Goal: Use online tool/utility: Utilize a website feature to perform a specific function

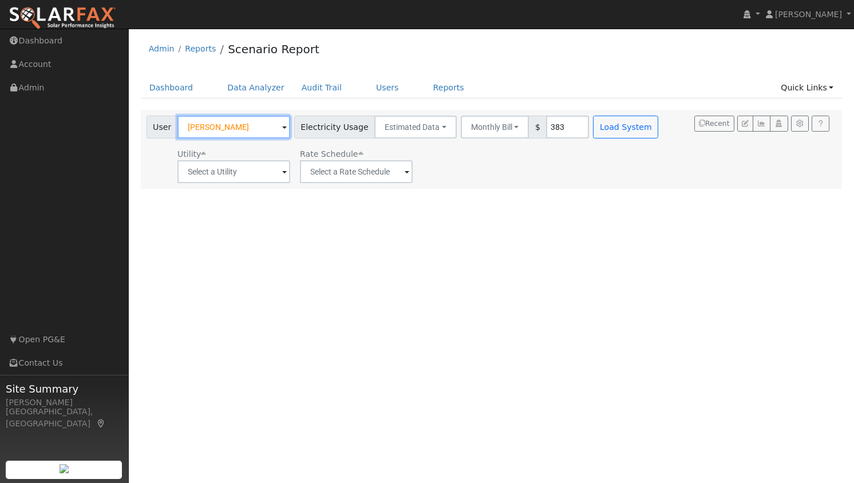
click at [231, 124] on input "Linda G" at bounding box center [233, 127] width 113 height 23
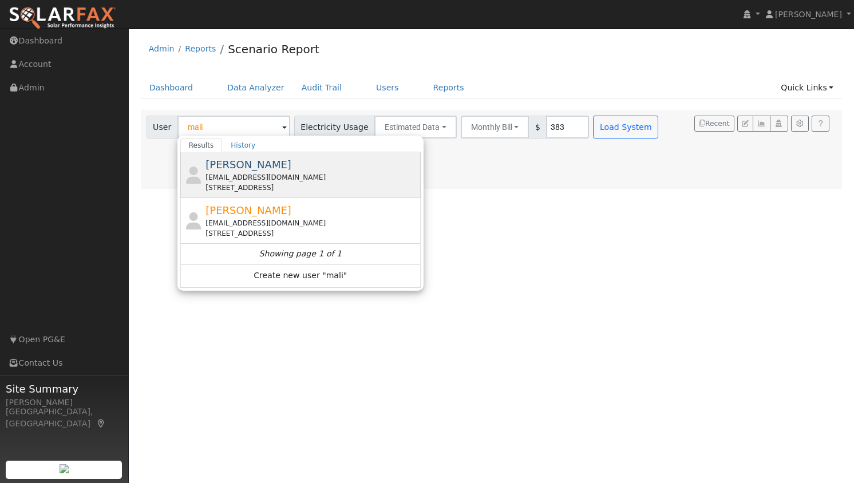
click at [250, 178] on div "gillfive5@gmail.com" at bounding box center [311, 177] width 212 height 10
type input "Mali Gill"
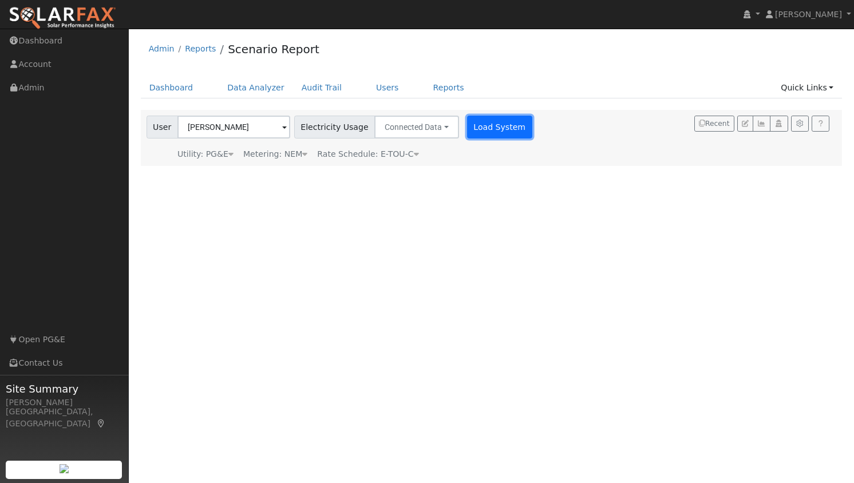
click at [482, 124] on button "Load System" at bounding box center [499, 127] width 65 height 23
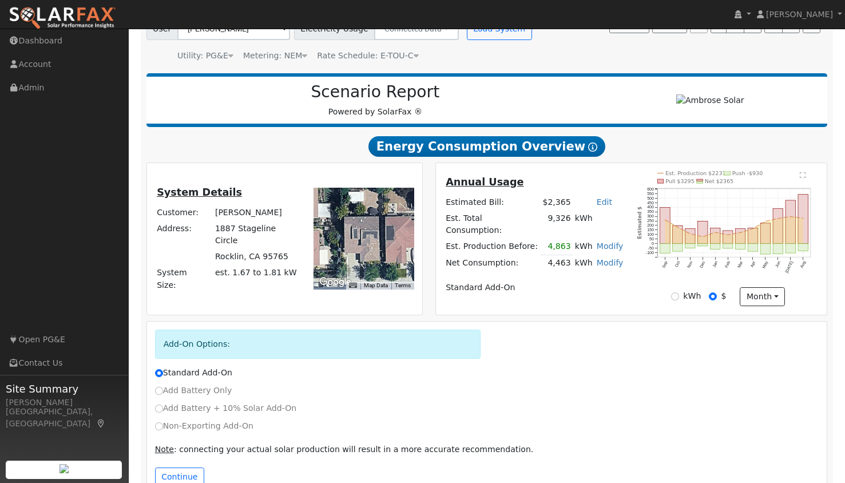
scroll to position [128, 0]
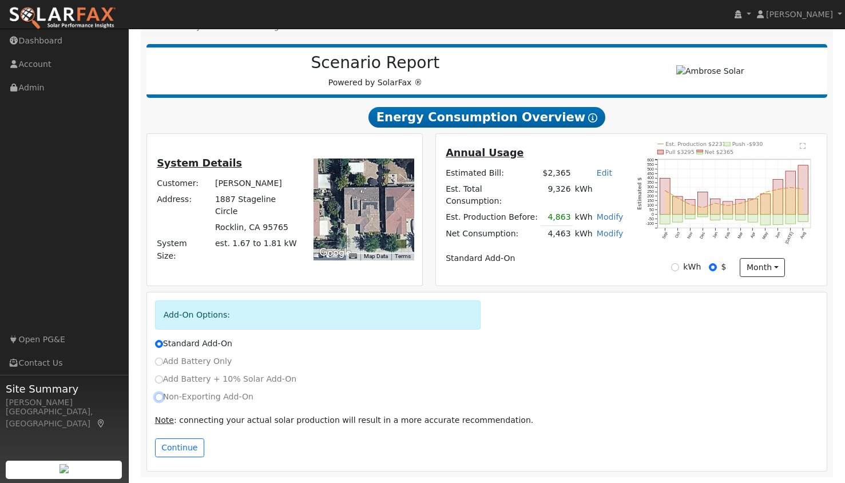
click at [156, 398] on input "Non-Exporting Add-On" at bounding box center [159, 397] width 8 height 8
radio input "true"
radio input "false"
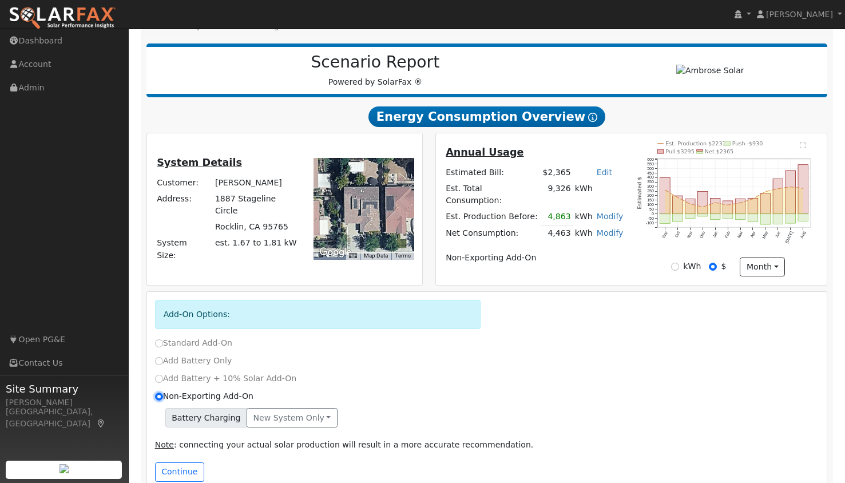
scroll to position [153, 0]
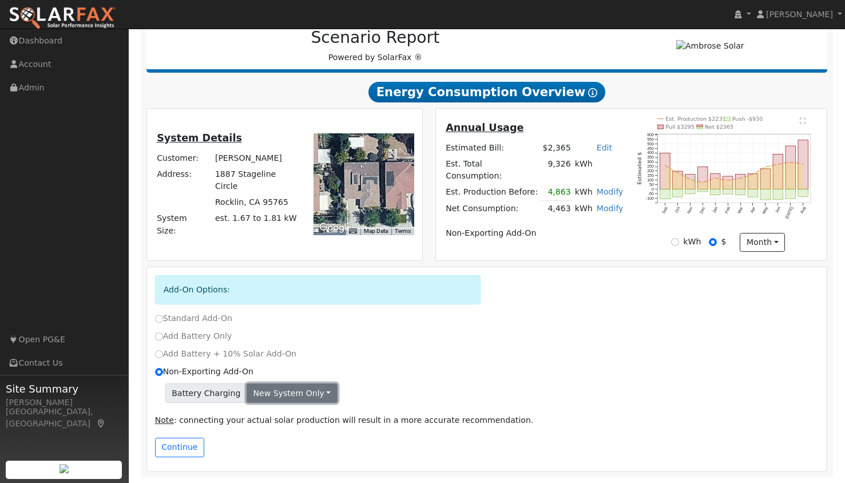
click at [282, 391] on button "New system only" at bounding box center [292, 392] width 91 height 19
click at [282, 434] on link "Both systems" at bounding box center [289, 433] width 85 height 16
click at [184, 453] on button "Continue" at bounding box center [179, 447] width 49 height 19
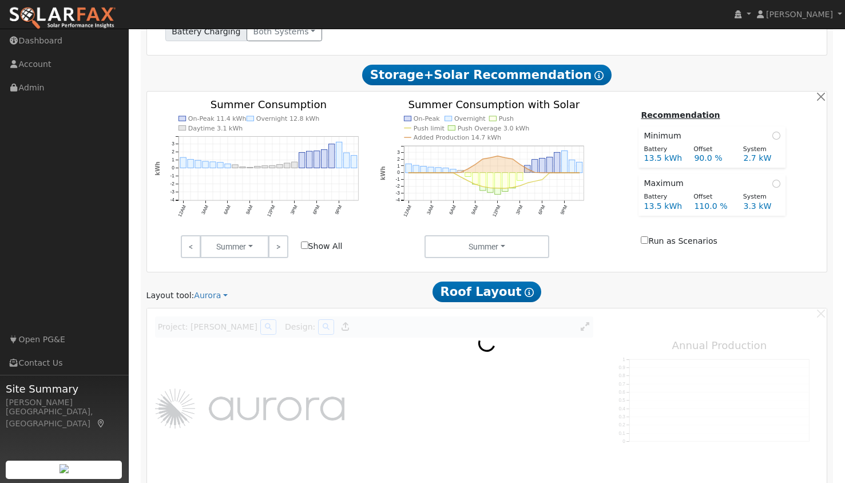
scroll to position [516, 0]
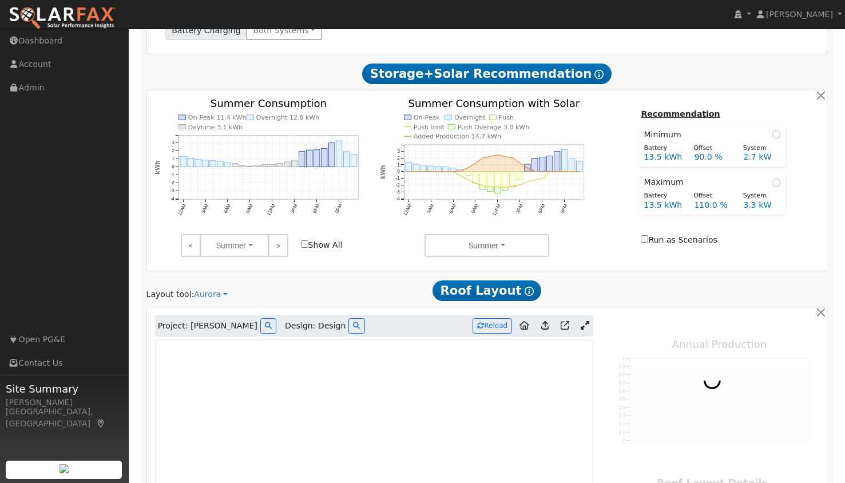
type input "6431"
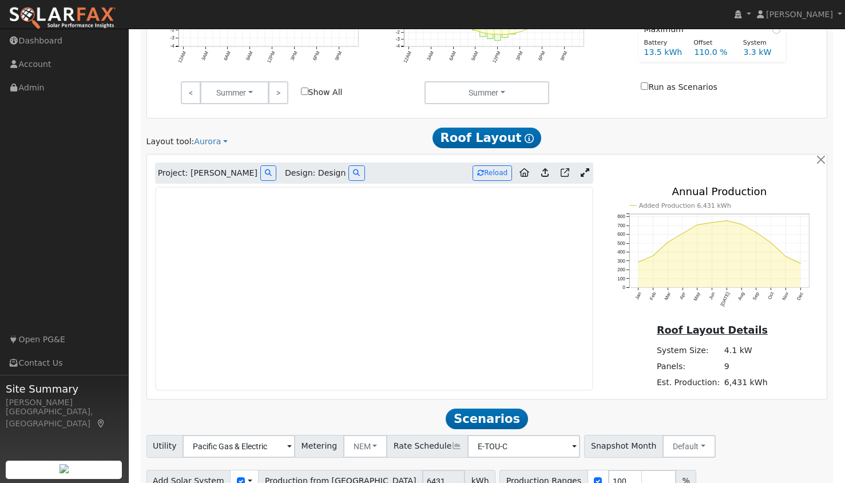
scroll to position [726, 0]
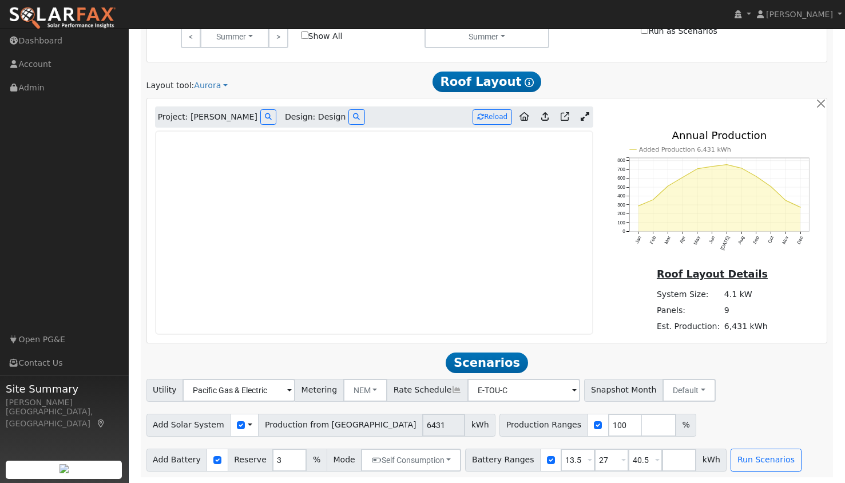
click at [585, 120] on icon at bounding box center [585, 116] width 9 height 9
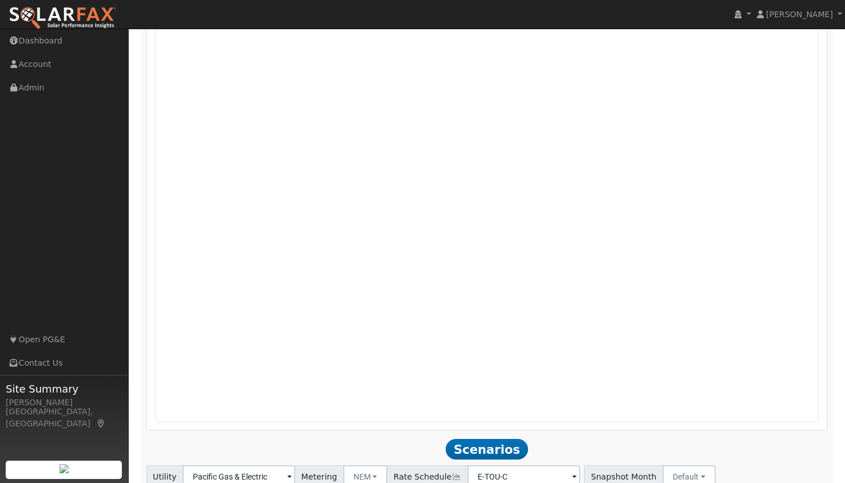
scroll to position [971, 0]
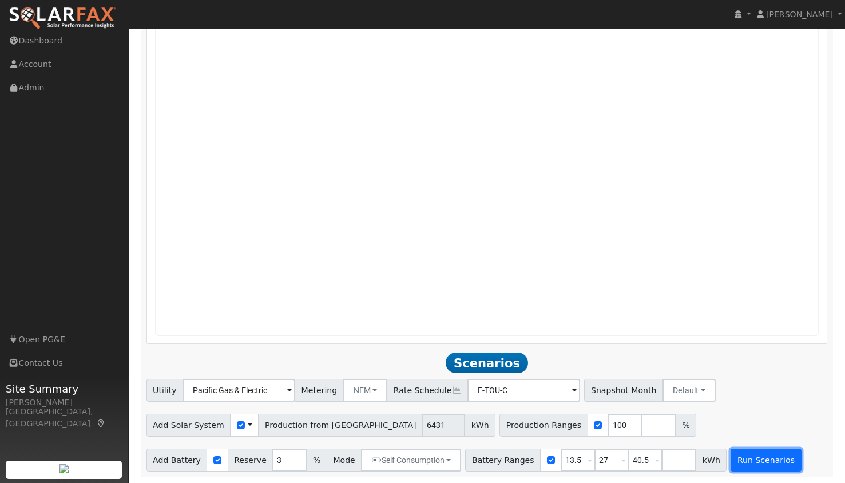
click at [749, 462] on button "Run Scenarios" at bounding box center [766, 460] width 70 height 23
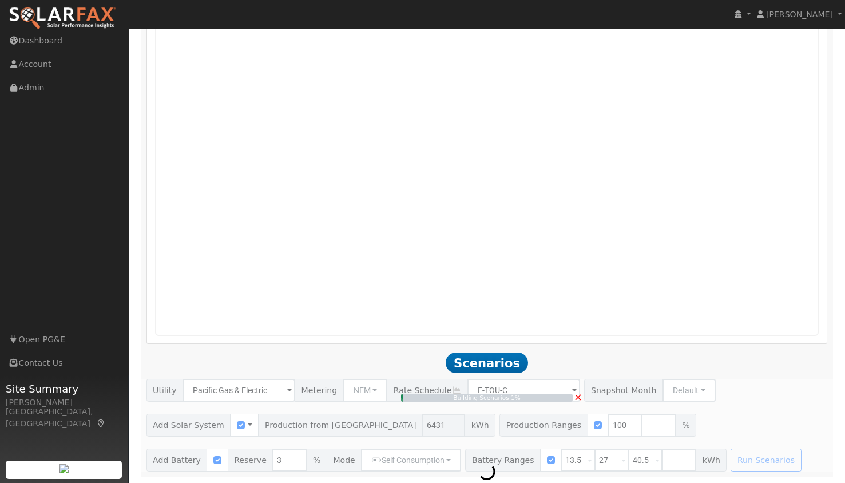
type input "4.3"
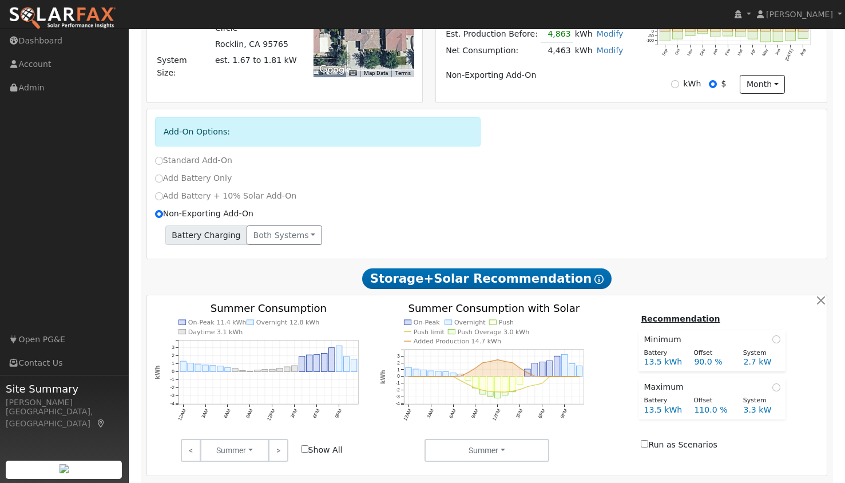
scroll to position [0, 0]
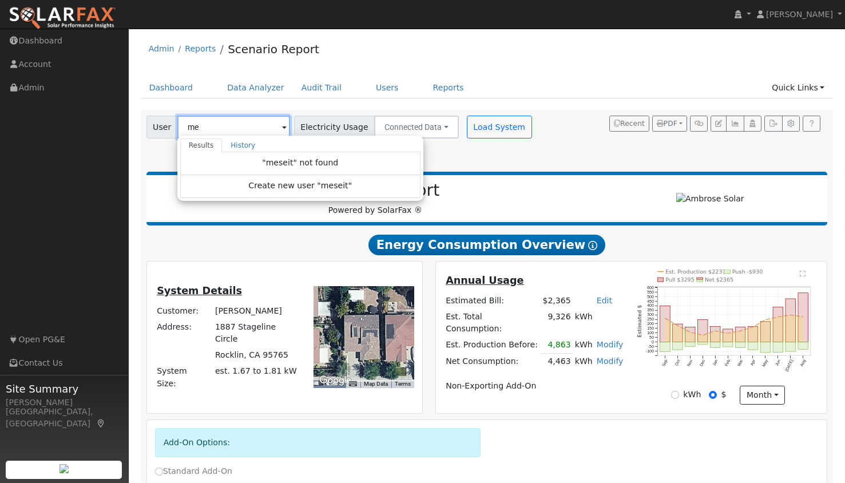
type input "m"
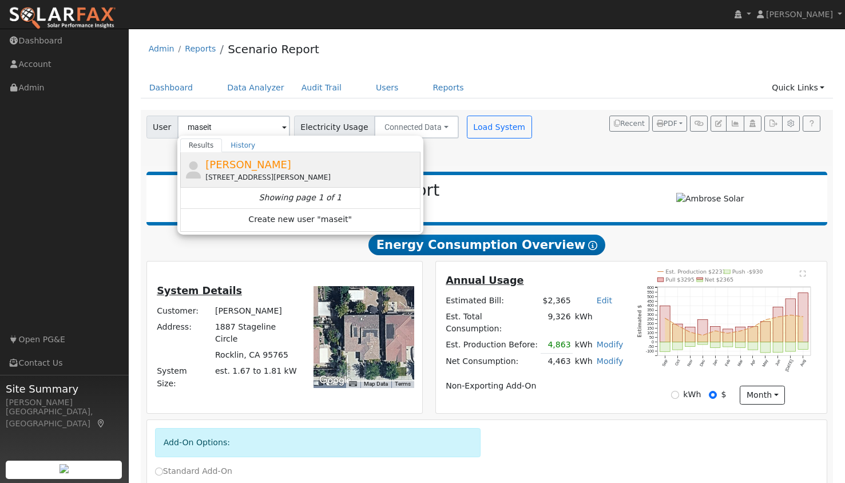
click at [223, 161] on span "John Maseitelli" at bounding box center [248, 165] width 86 height 12
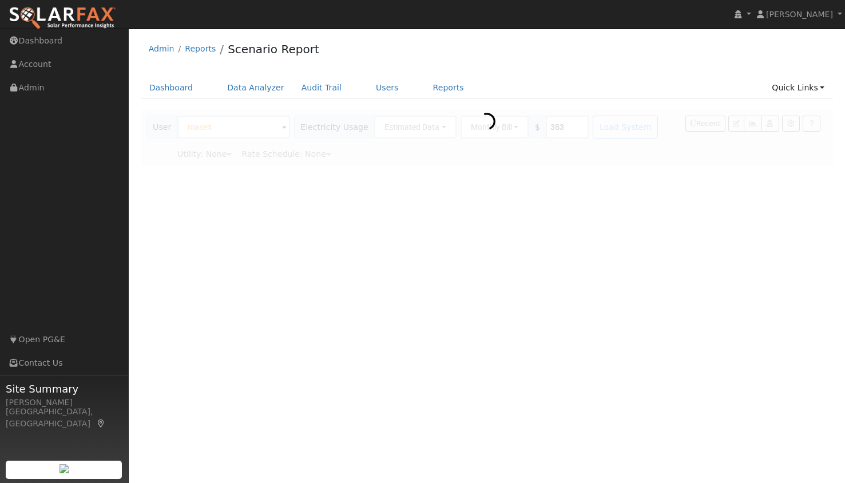
type input "John Maseitelli"
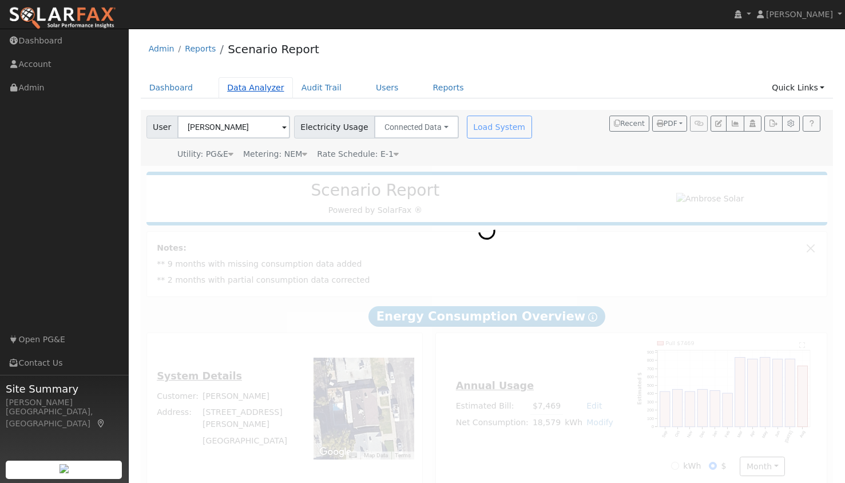
click at [242, 84] on link "Data Analyzer" at bounding box center [256, 87] width 74 height 21
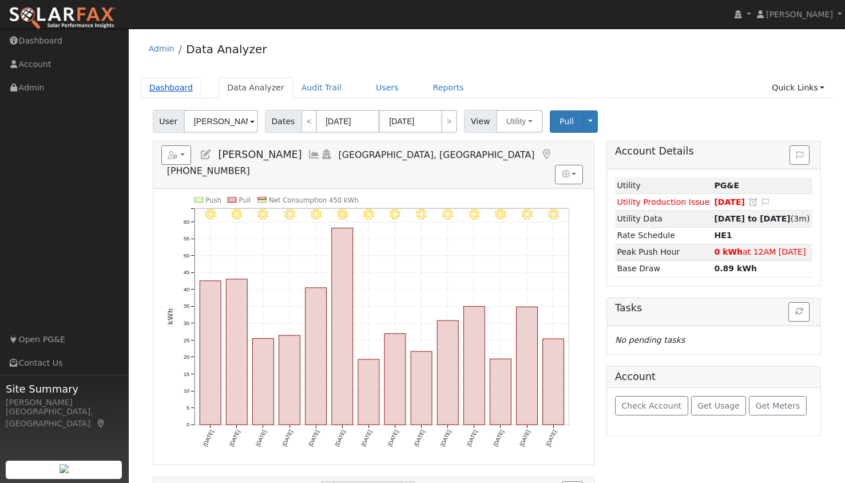
click at [178, 86] on link "Dashboard" at bounding box center [171, 87] width 61 height 21
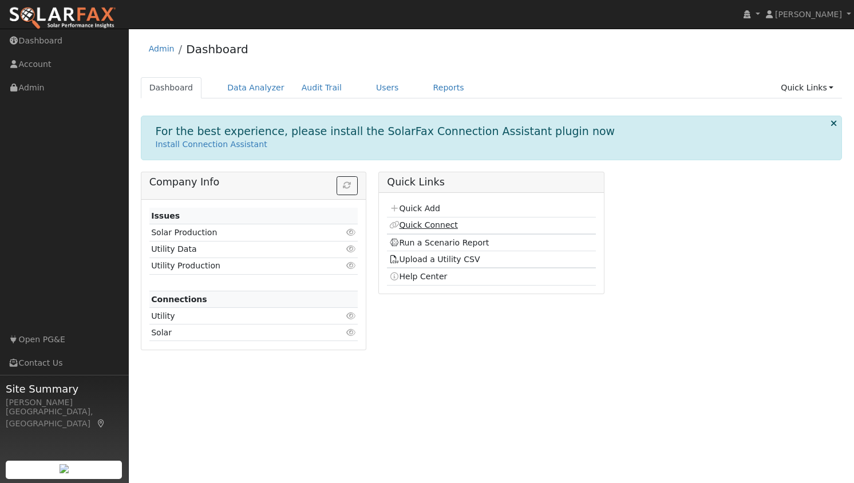
click at [416, 227] on link "Quick Connect" at bounding box center [423, 224] width 69 height 9
click at [273, 90] on link "Data Analyzer" at bounding box center [256, 87] width 74 height 21
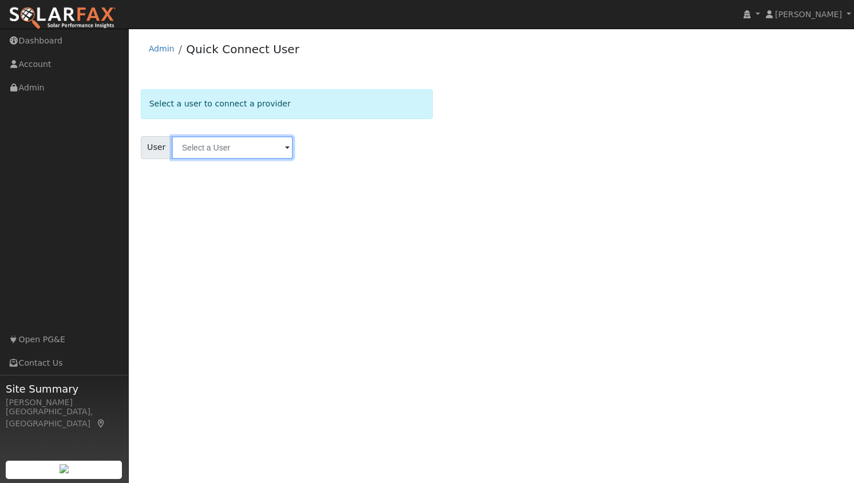
click at [237, 151] on input "text" at bounding box center [232, 147] width 121 height 23
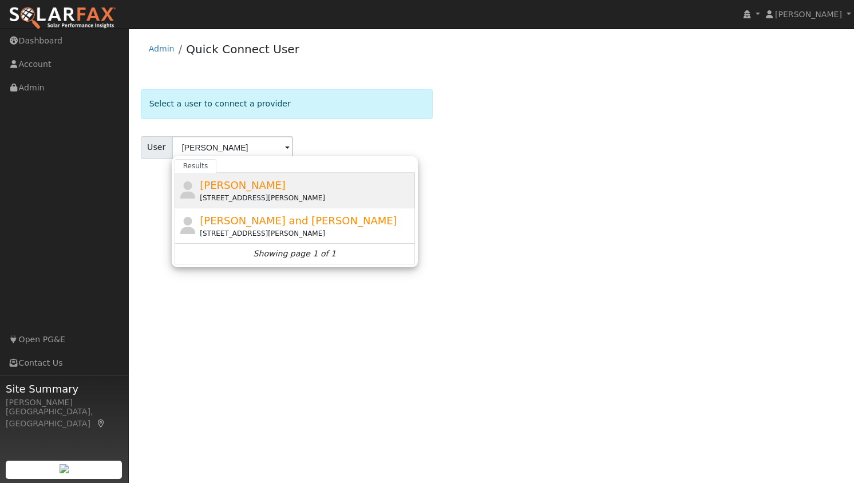
click at [225, 189] on span "[PERSON_NAME]" at bounding box center [243, 185] width 86 height 12
type input "[PERSON_NAME]"
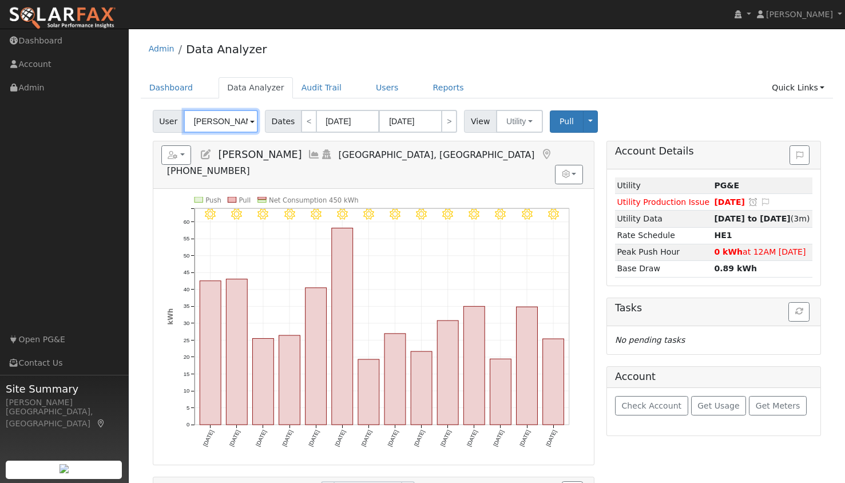
drag, startPoint x: 246, startPoint y: 125, endPoint x: 124, endPoint y: 128, distance: 122.5
click at [124, 128] on div "[PERSON_NAME] [PERSON_NAME] Profile My Company Help Center Terms Of Service See…" at bounding box center [422, 362] width 845 height 666
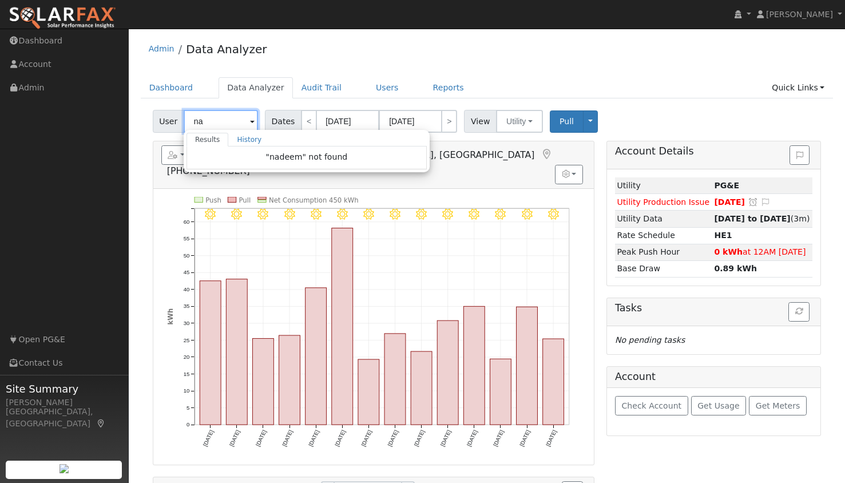
type input "n"
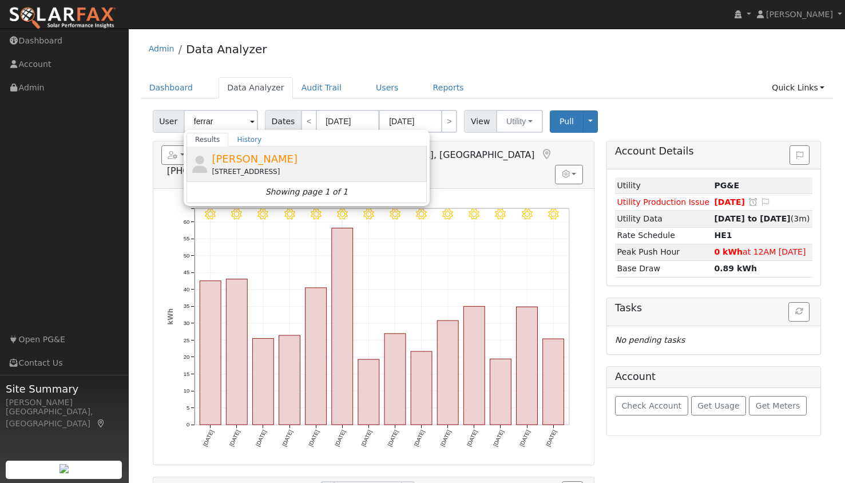
click at [243, 155] on span "[PERSON_NAME]" at bounding box center [255, 159] width 86 height 12
type input "[PERSON_NAME]"
